Goal: Task Accomplishment & Management: Manage account settings

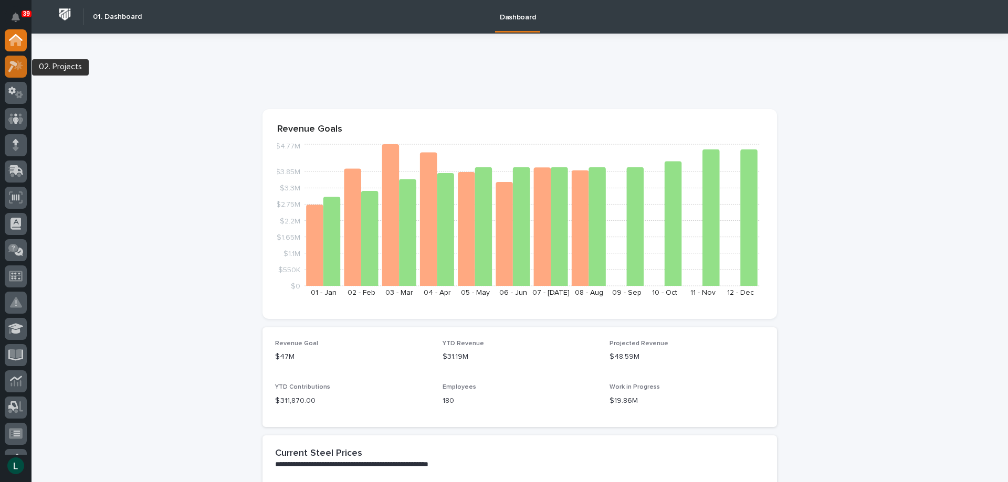
click at [14, 61] on icon at bounding box center [12, 67] width 9 height 12
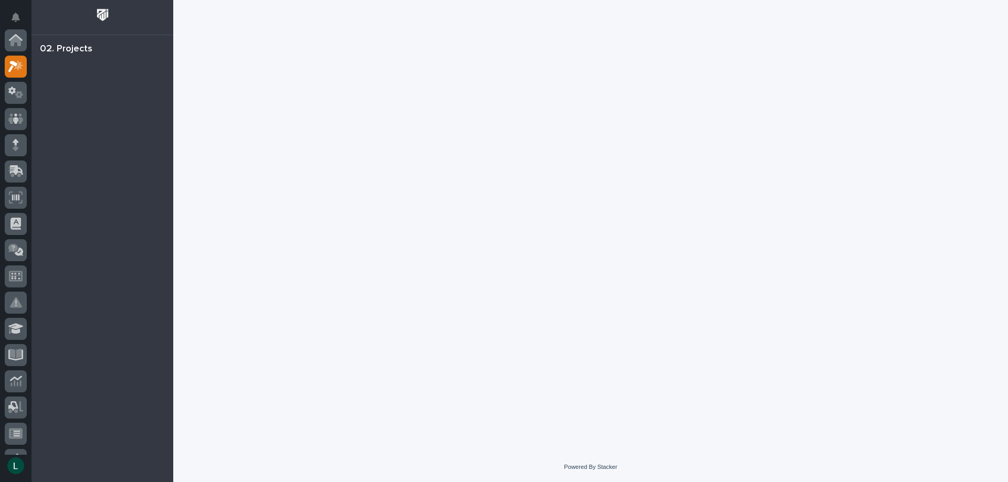
scroll to position [26, 0]
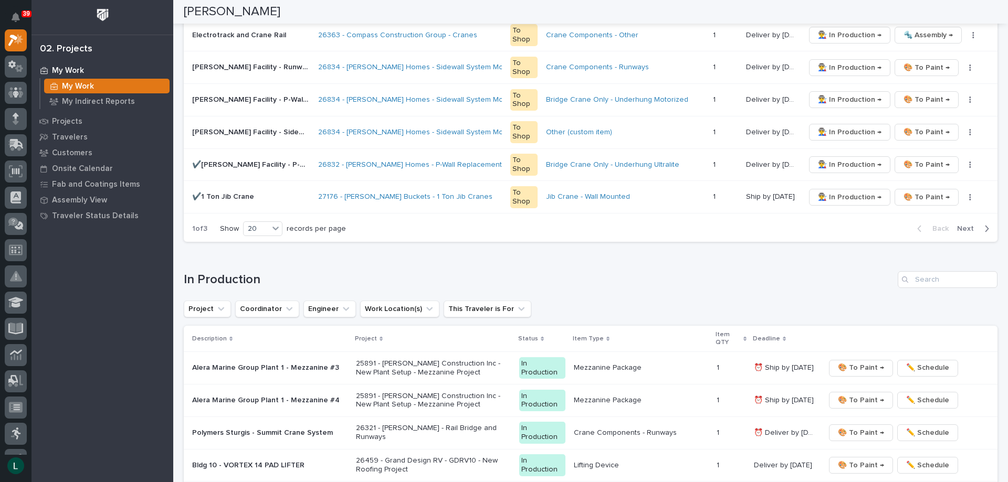
scroll to position [735, 0]
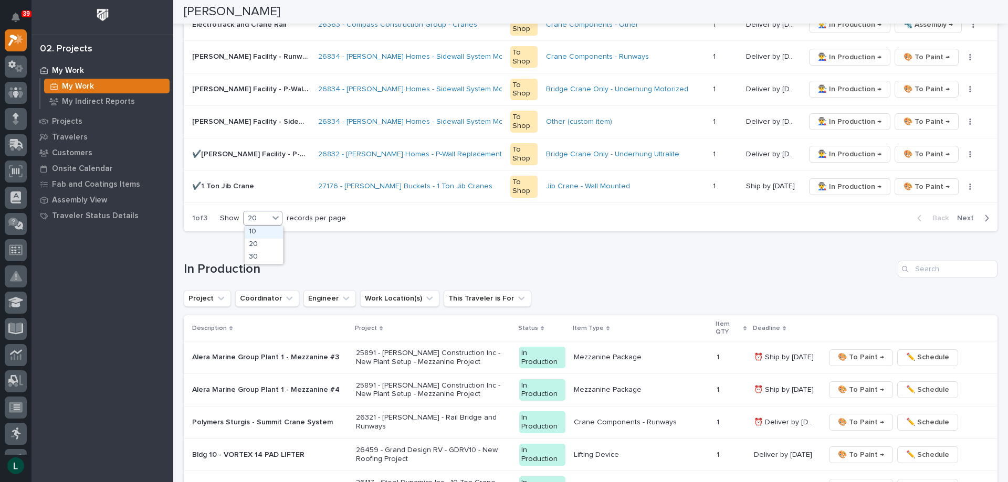
click at [258, 215] on div "20" at bounding box center [256, 218] width 25 height 11
click at [262, 256] on div "30" at bounding box center [264, 257] width 38 height 13
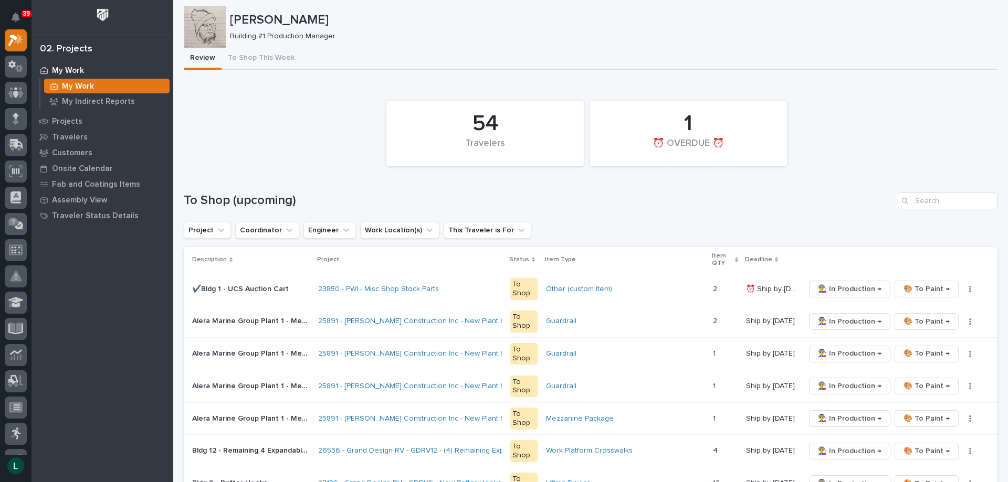
scroll to position [0, 0]
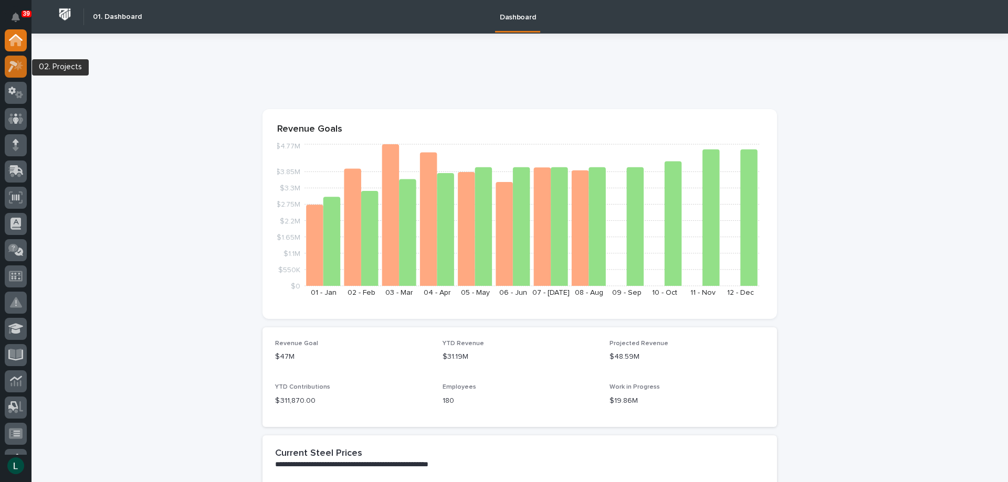
click at [15, 65] on icon at bounding box center [12, 67] width 9 height 12
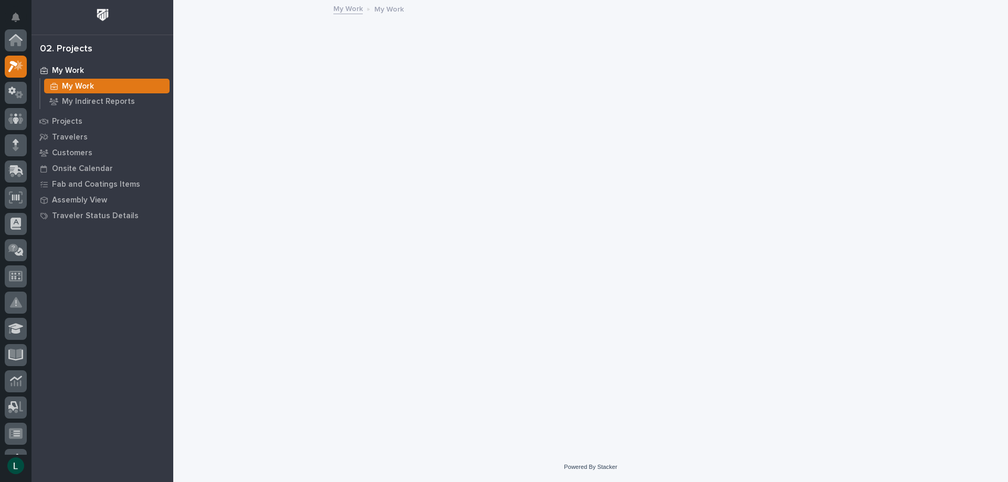
scroll to position [26, 0]
